Goal: Task Accomplishment & Management: Manage account settings

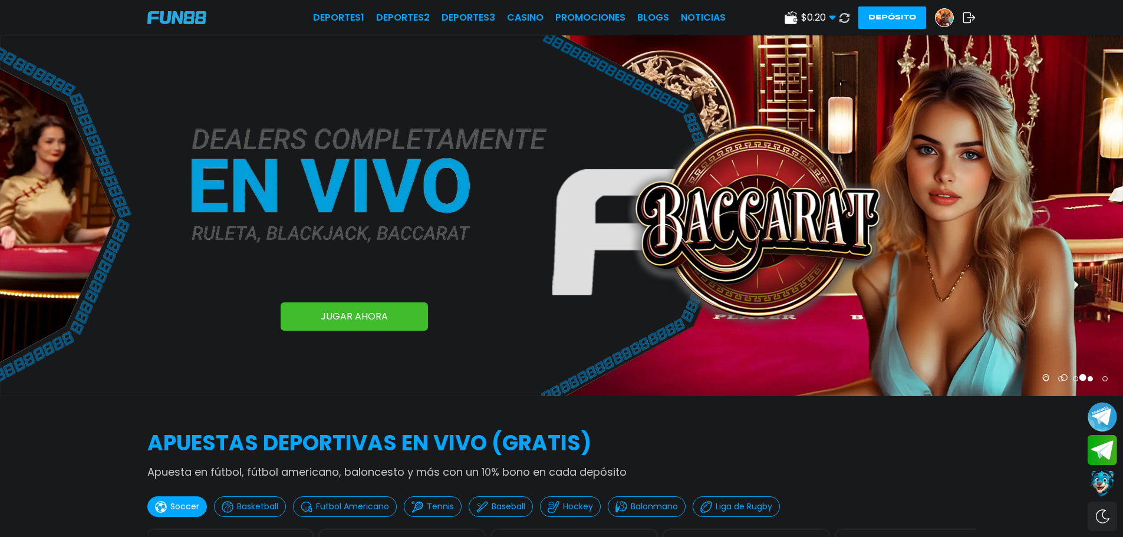
click at [949, 17] on img at bounding box center [945, 18] width 18 height 18
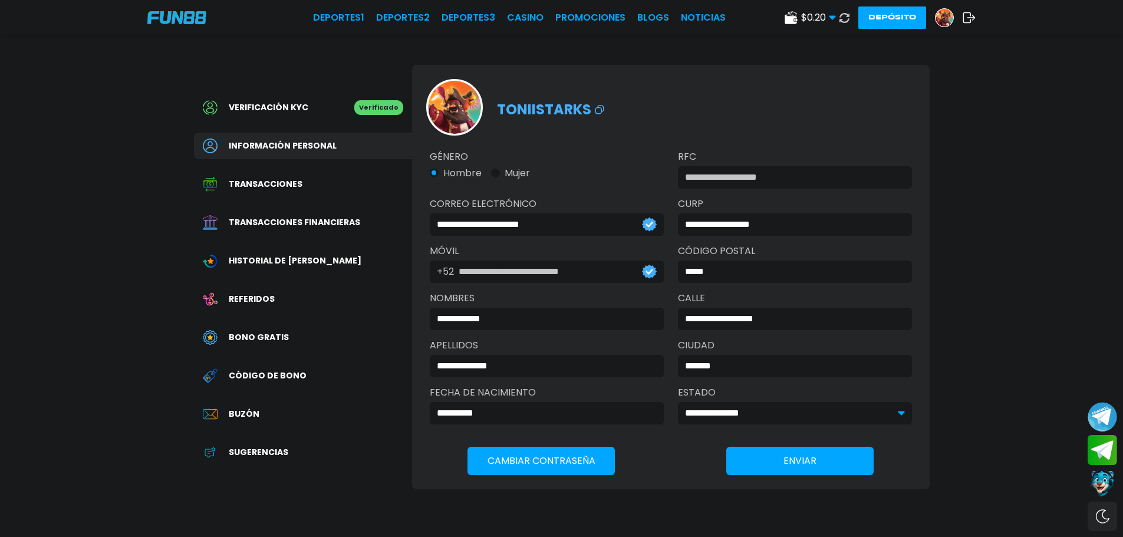
click at [294, 185] on span "Transacciones" at bounding box center [266, 184] width 74 height 12
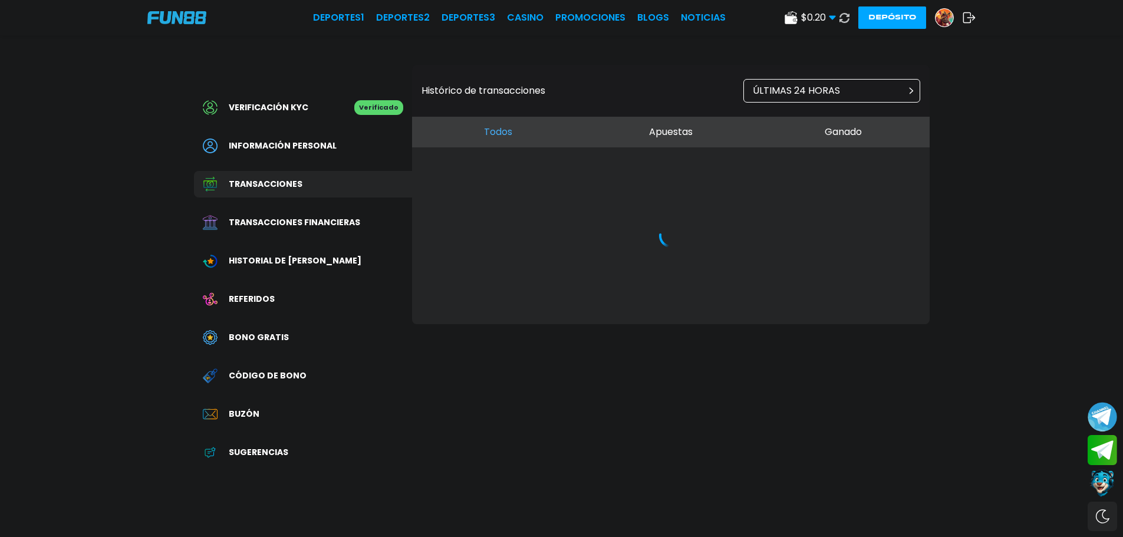
click at [300, 267] on span "Historial de [PERSON_NAME]" at bounding box center [295, 261] width 133 height 12
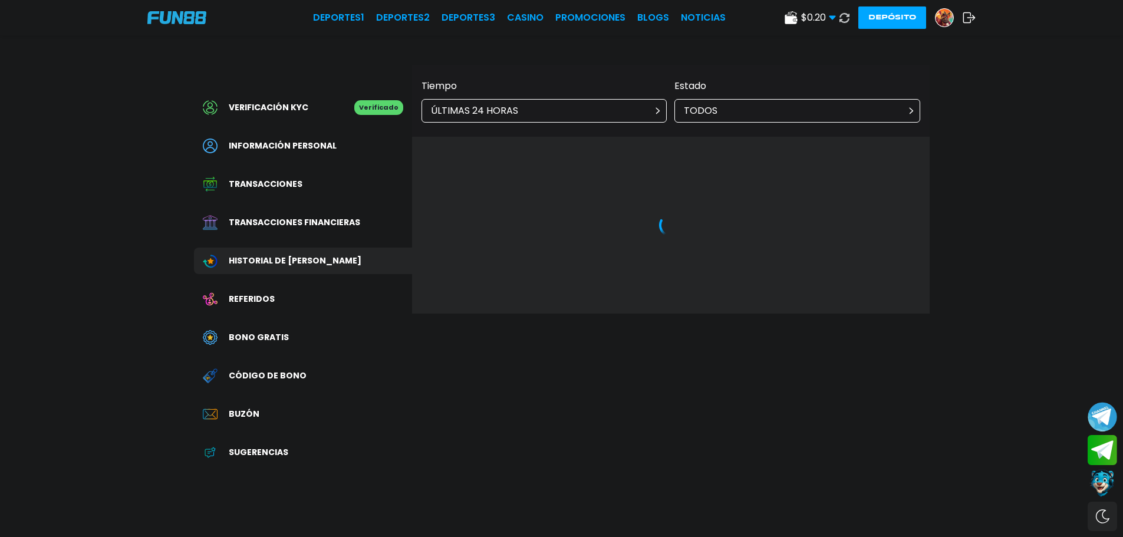
click at [550, 106] on div "ÚLTIMAS 24 HORAS" at bounding box center [545, 111] width 246 height 24
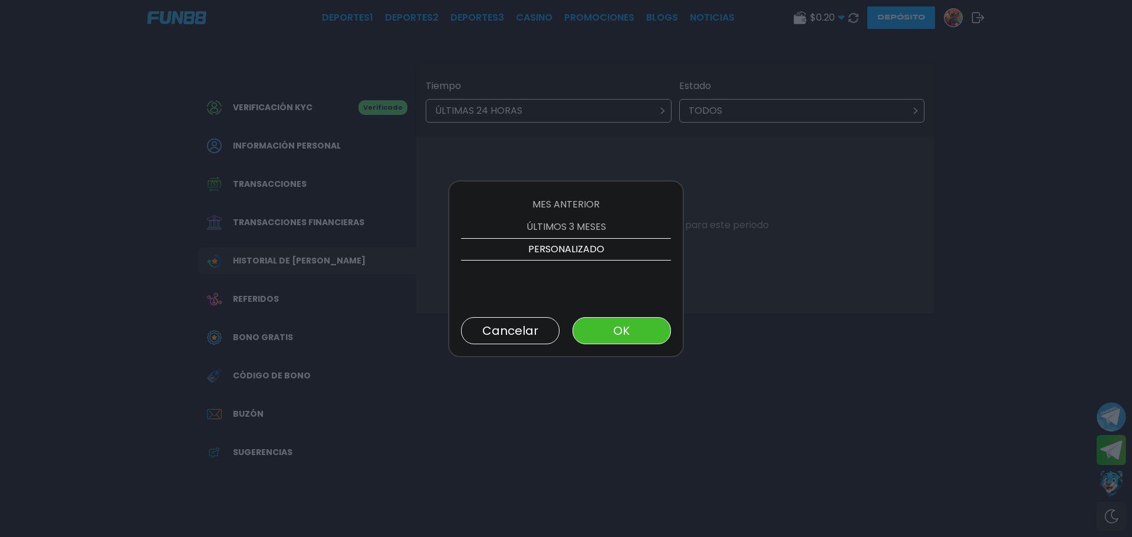
click at [565, 222] on p "ÚLTIMOS 3 MESES" at bounding box center [566, 227] width 210 height 22
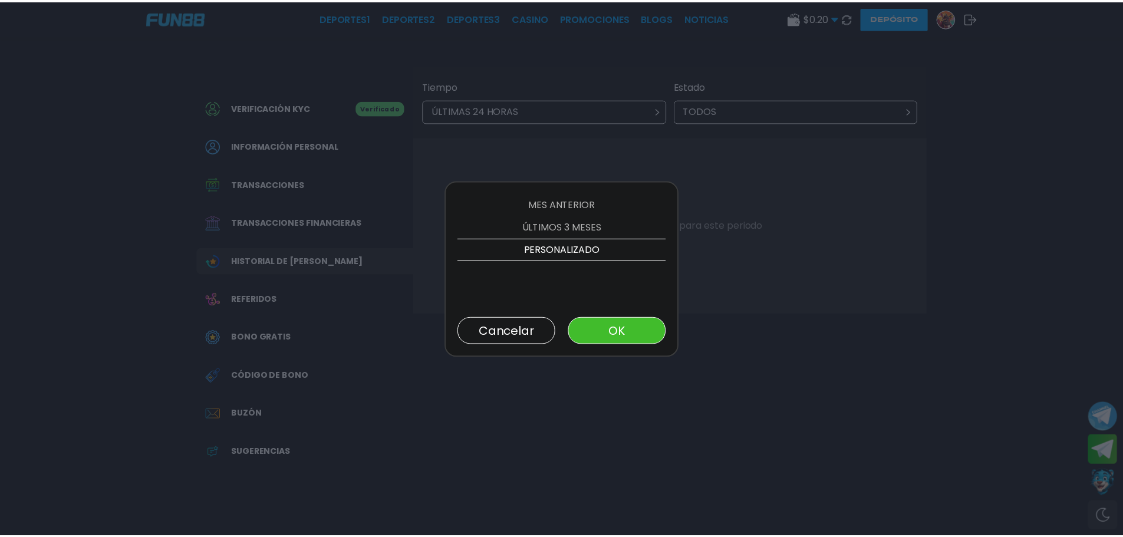
scroll to position [112, 0]
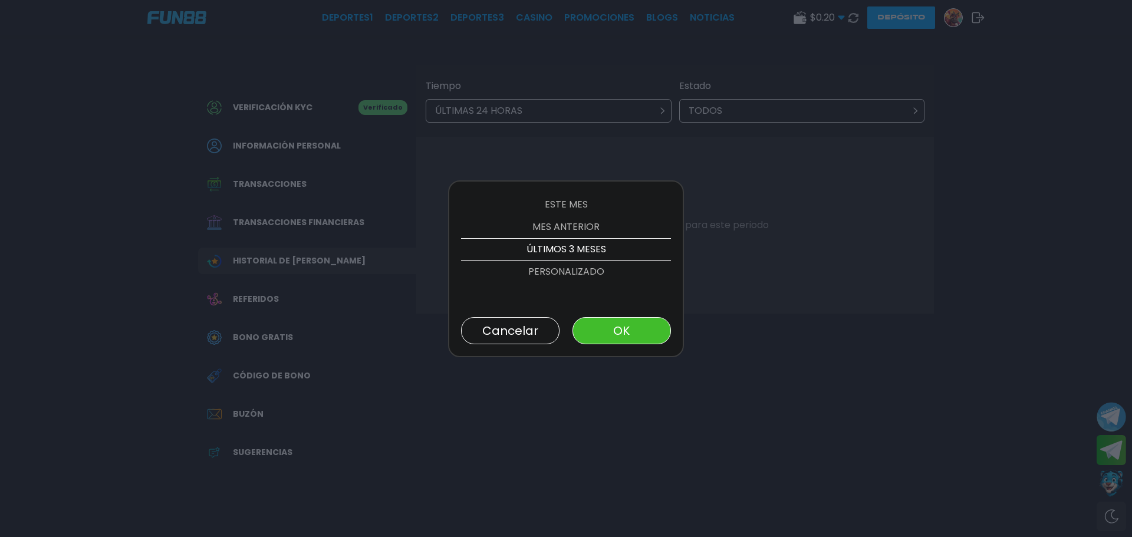
click at [586, 323] on button "OK" at bounding box center [622, 330] width 98 height 27
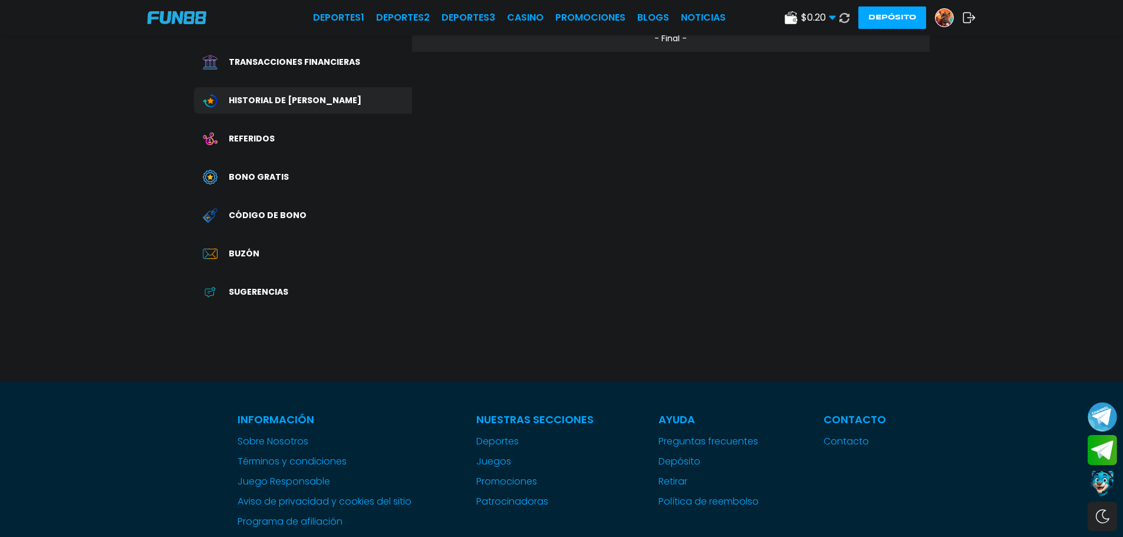
scroll to position [177, 0]
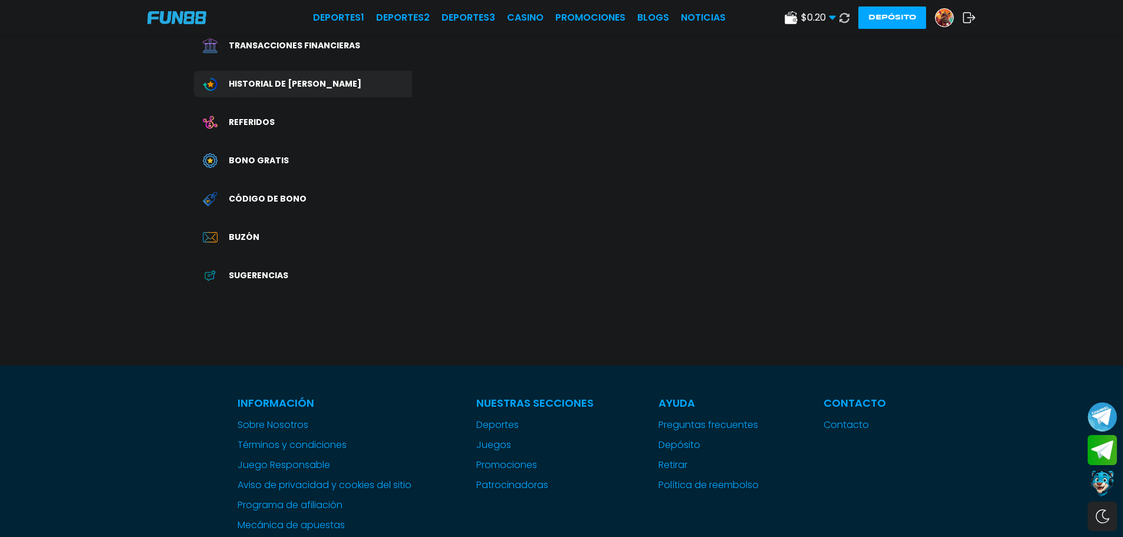
click at [308, 246] on div "Buzón" at bounding box center [303, 237] width 218 height 27
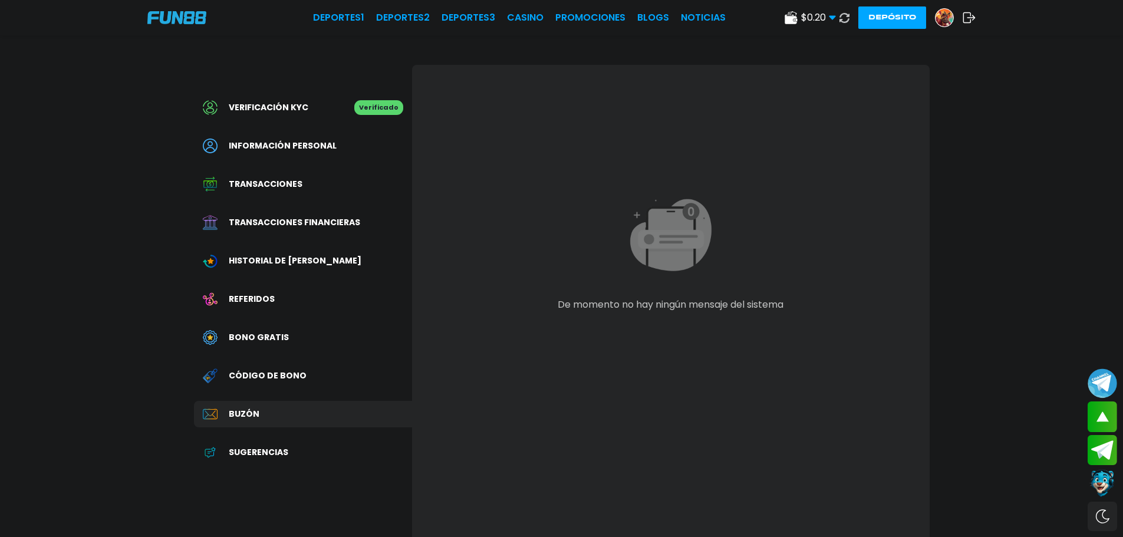
click at [278, 459] on span "Sugerencias" at bounding box center [259, 452] width 60 height 12
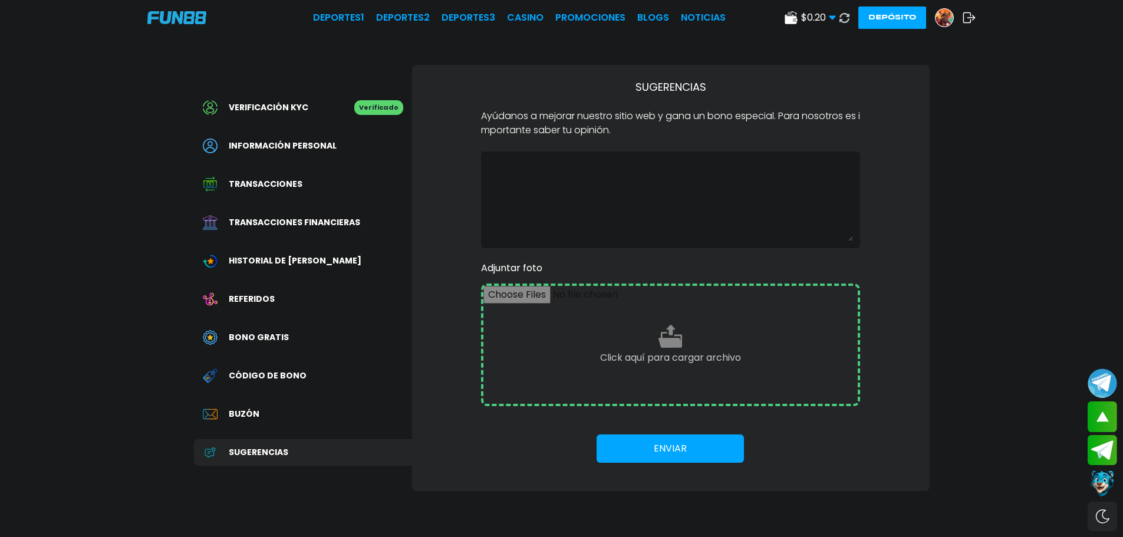
click at [292, 208] on div "Verificación KYC Verificado Información personal Transacciones Transacciones fi…" at bounding box center [303, 286] width 218 height 442
click at [289, 223] on span "Transacciones financieras" at bounding box center [294, 222] width 131 height 12
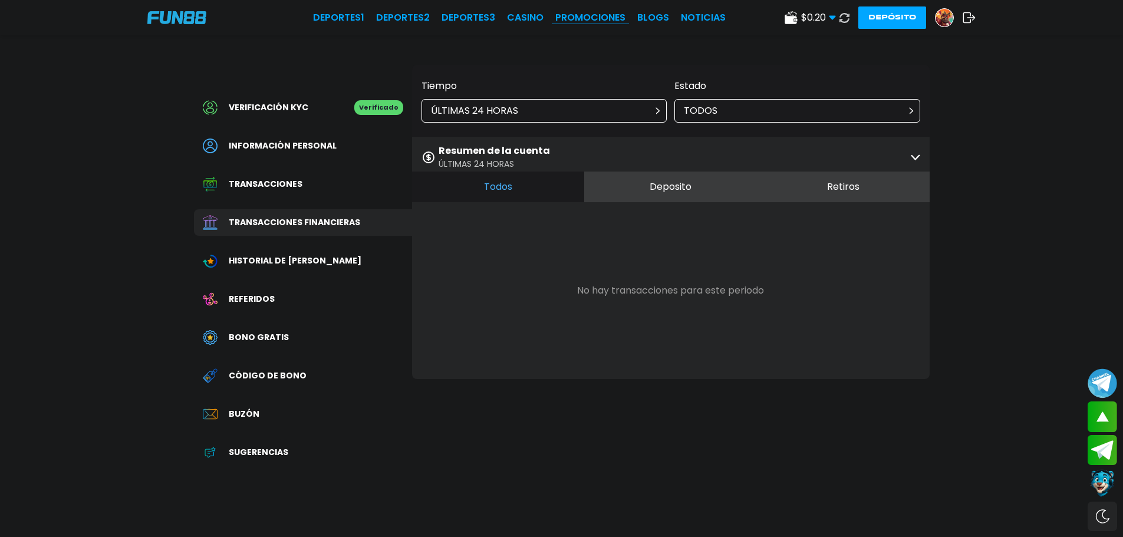
click at [603, 19] on link "Promociones" at bounding box center [590, 18] width 70 height 14
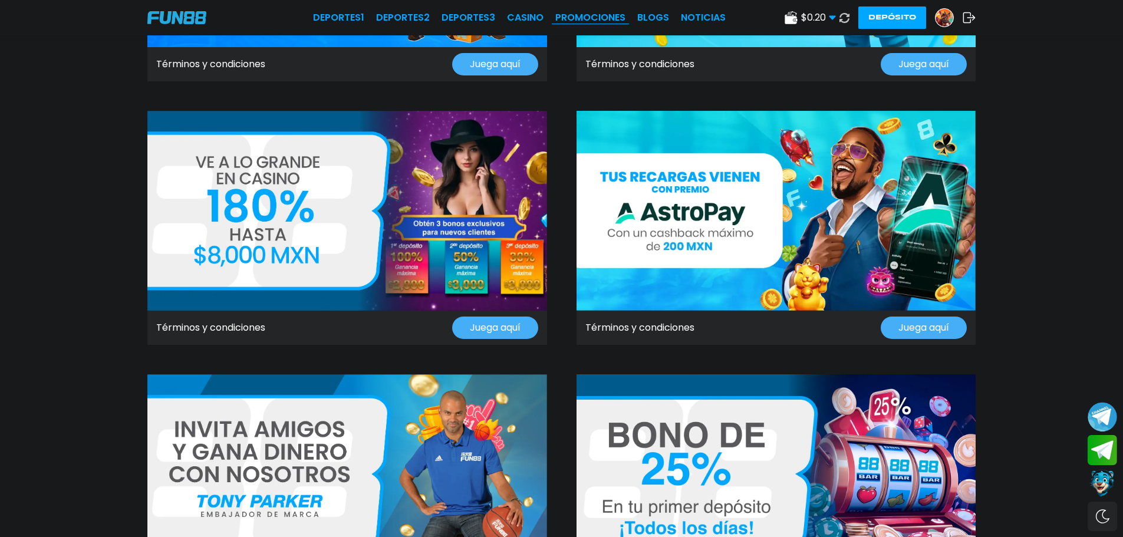
scroll to position [236, 0]
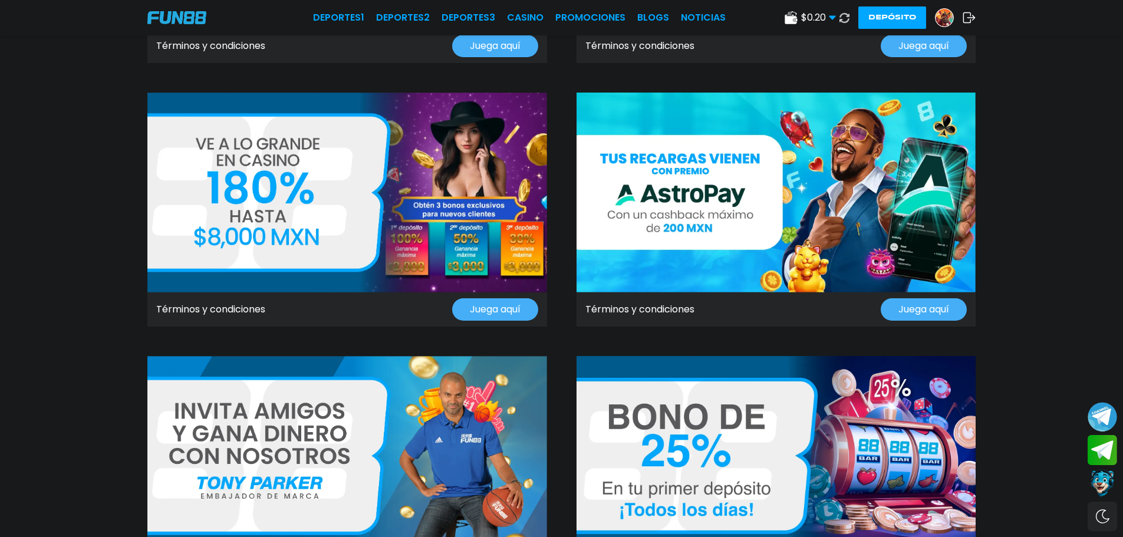
click at [939, 15] on img at bounding box center [945, 18] width 18 height 18
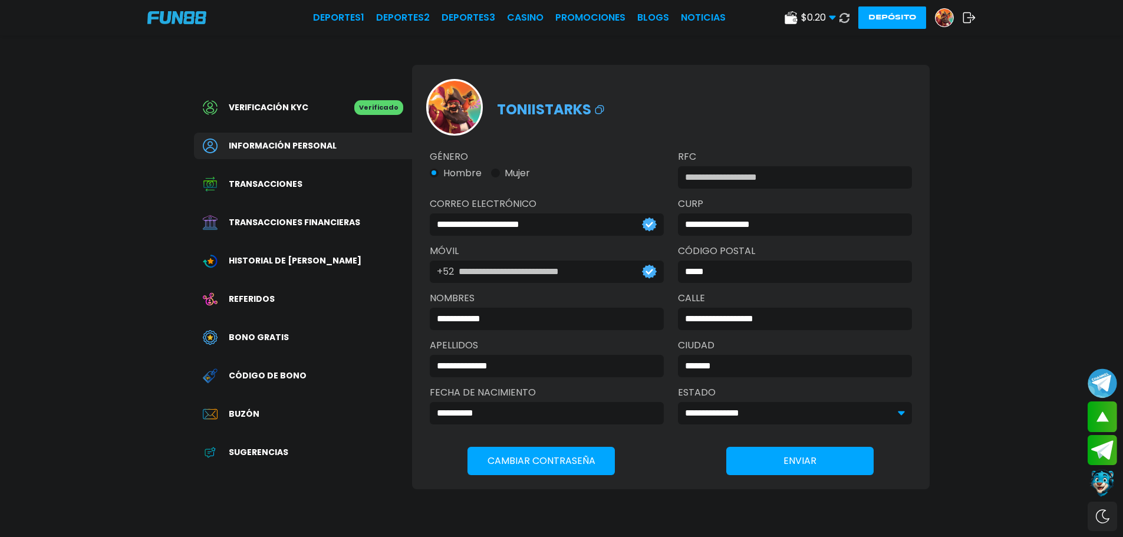
click at [947, 21] on img at bounding box center [945, 18] width 18 height 18
click at [945, 22] on img at bounding box center [945, 18] width 18 height 18
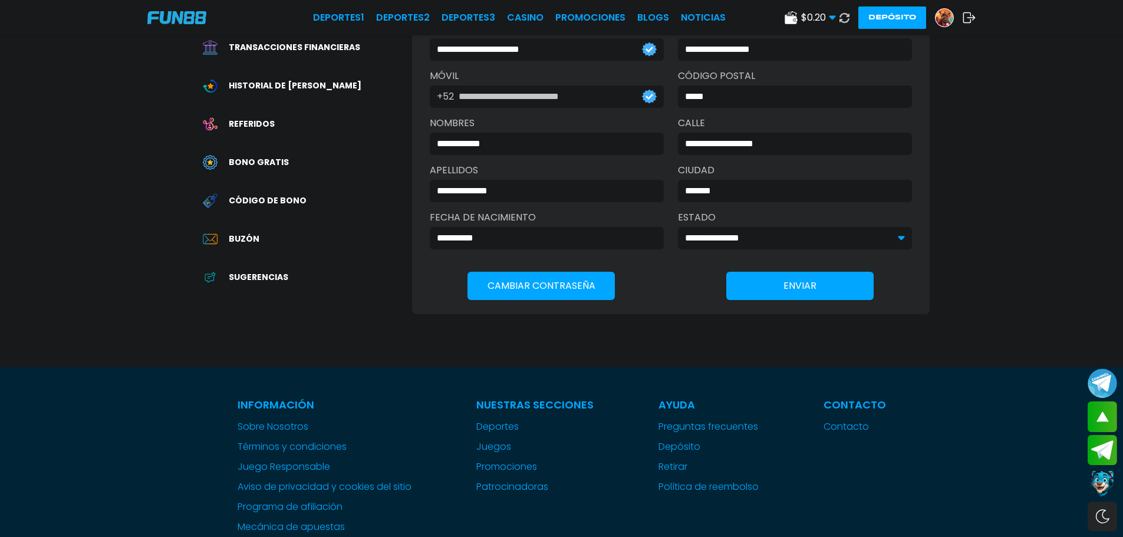
scroll to position [295, 0]
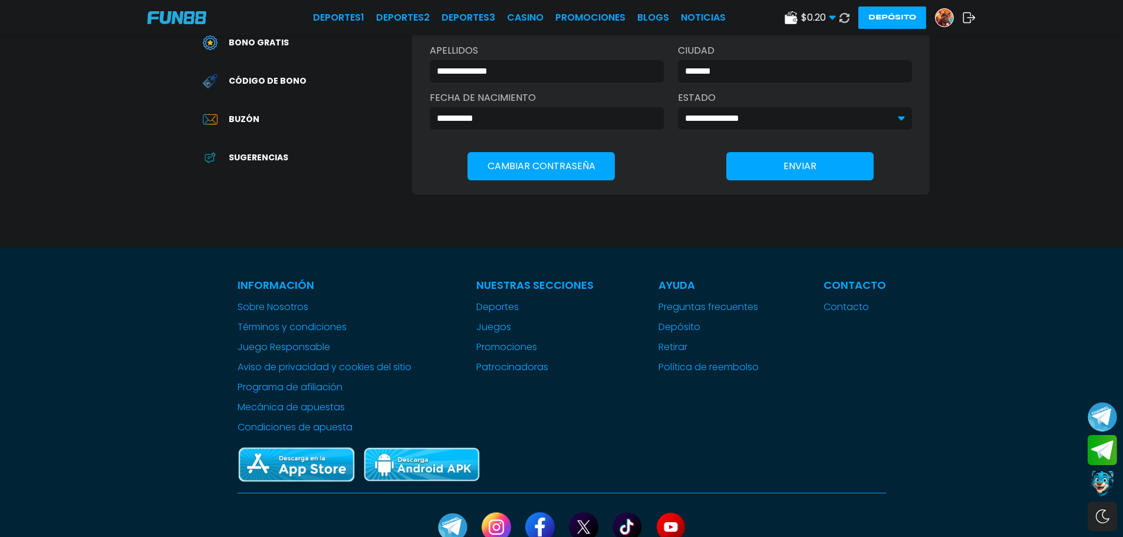
click at [203, 14] on img at bounding box center [176, 17] width 59 height 13
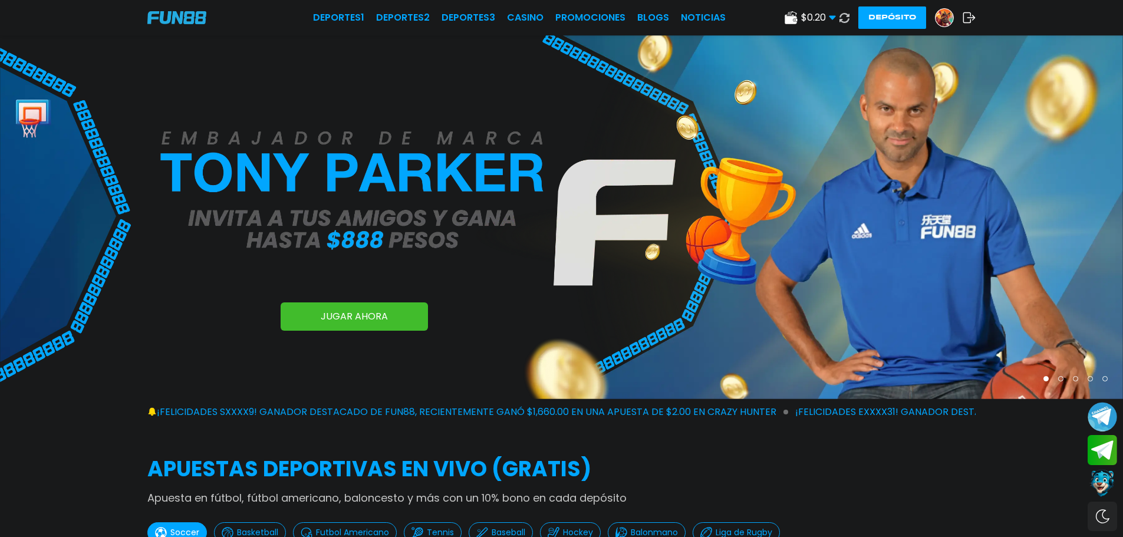
click at [932, 19] on div "$ 0.20 Dinero Real $ 0.20 Depósito Retiro Depósito" at bounding box center [880, 17] width 191 height 22
click at [940, 18] on img at bounding box center [945, 18] width 18 height 18
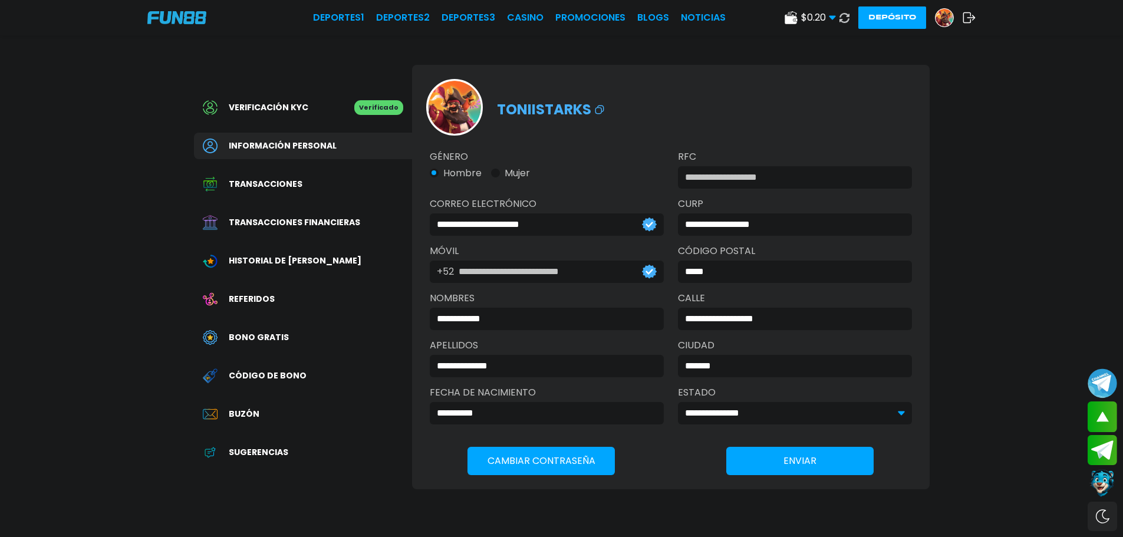
click at [974, 9] on div "$ 0.20 Dinero Real $ 0.20 Depósito Retiro Depósito" at bounding box center [880, 17] width 191 height 22
click at [963, 21] on icon at bounding box center [969, 18] width 13 height 12
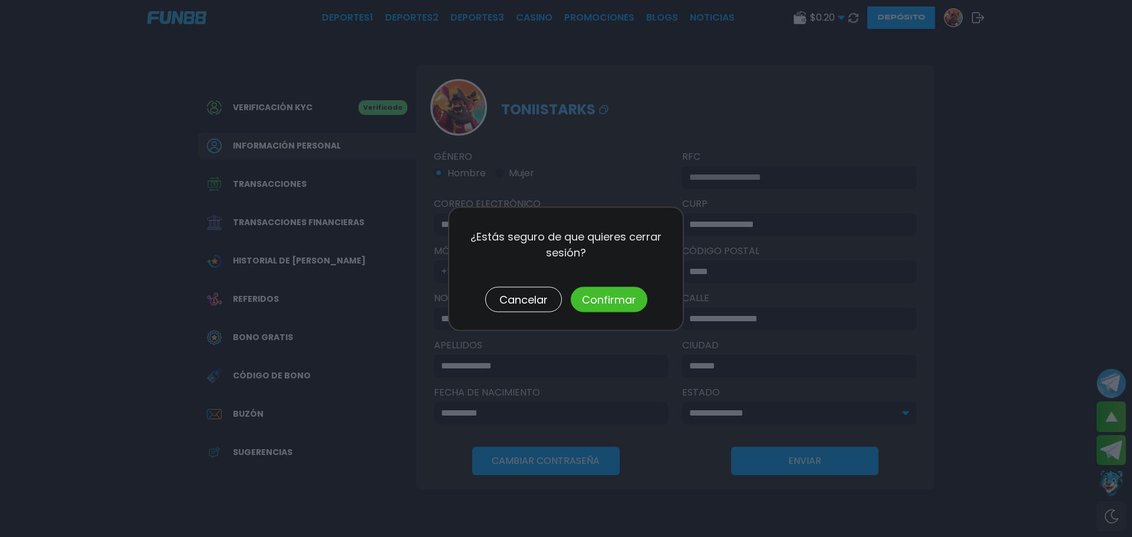
click at [604, 319] on div "¿Estás seguro de que quieres cerrar sesión? Cancelar Confirmar" at bounding box center [566, 268] width 236 height 124
click at [616, 303] on button "Confirmar" at bounding box center [609, 299] width 77 height 25
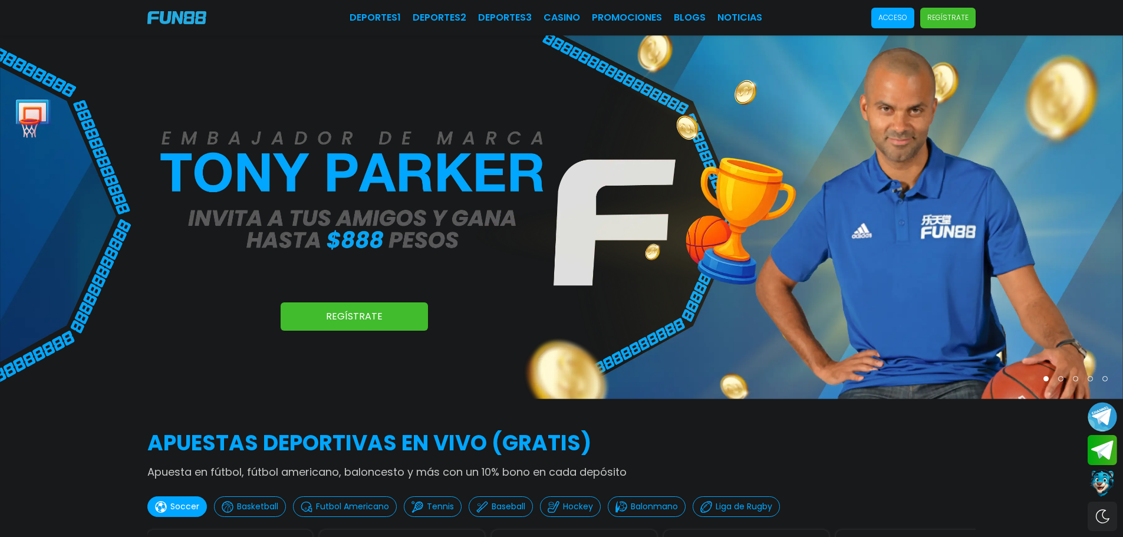
click at [903, 12] on span "Acceso" at bounding box center [893, 18] width 43 height 21
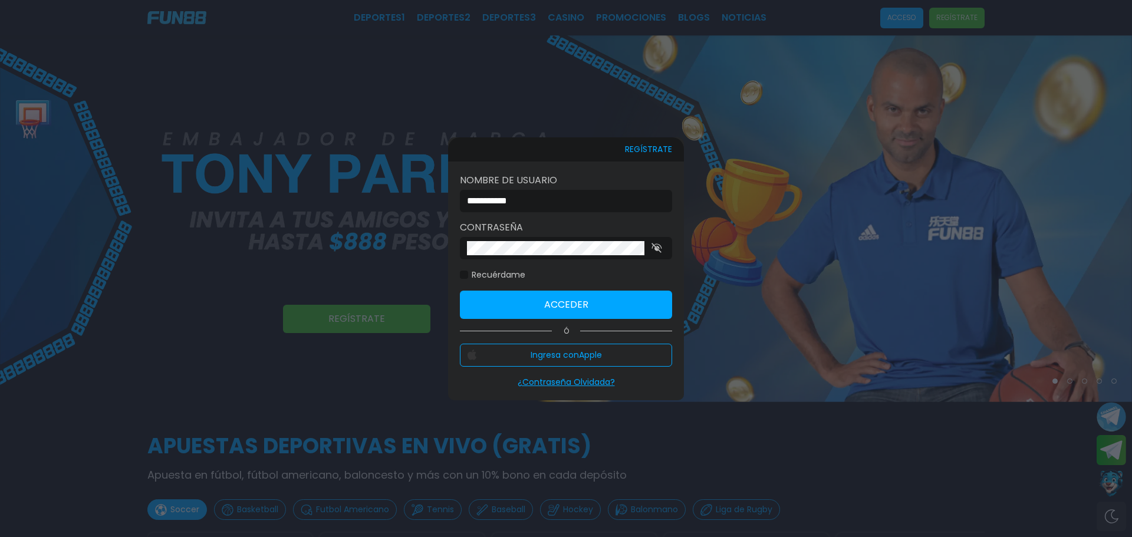
click at [567, 202] on input "**********" at bounding box center [562, 201] width 191 height 14
type input "********"
click at [572, 288] on form "Nombre de usuario ******** Contraseña Recuérdame Acceder" at bounding box center [566, 246] width 212 height 146
click at [573, 295] on button "Acceder" at bounding box center [566, 305] width 212 height 28
